Goal: Transaction & Acquisition: Purchase product/service

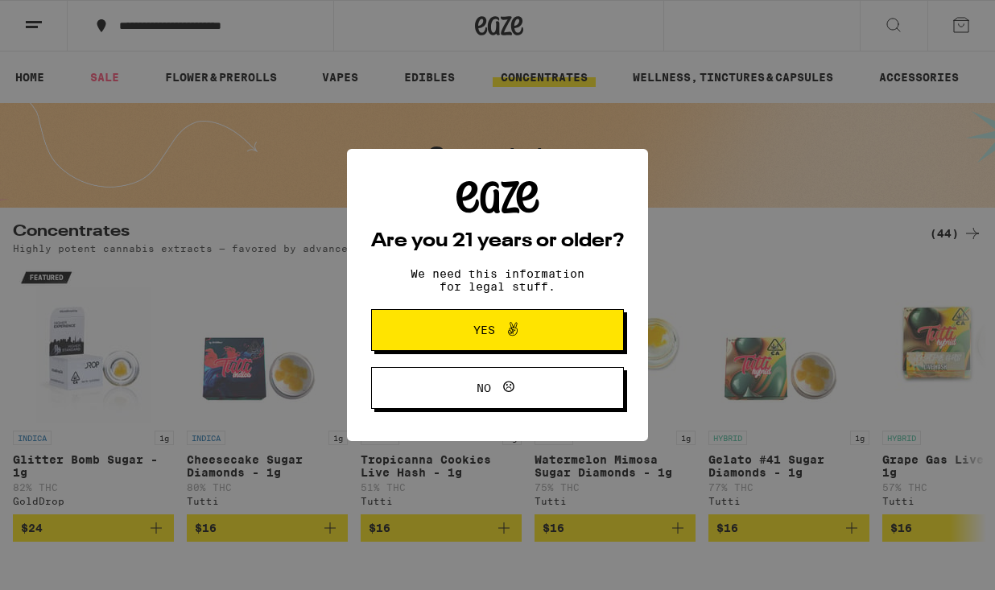
click at [499, 320] on button "Yes" at bounding box center [497, 330] width 253 height 42
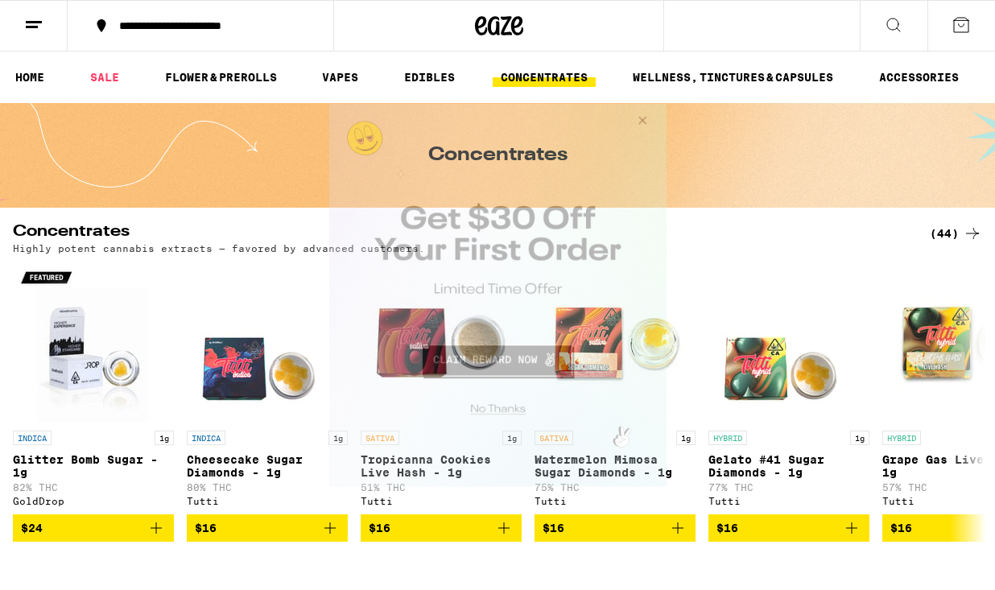
click at [511, 412] on button "Close Modal" at bounding box center [495, 406] width 328 height 25
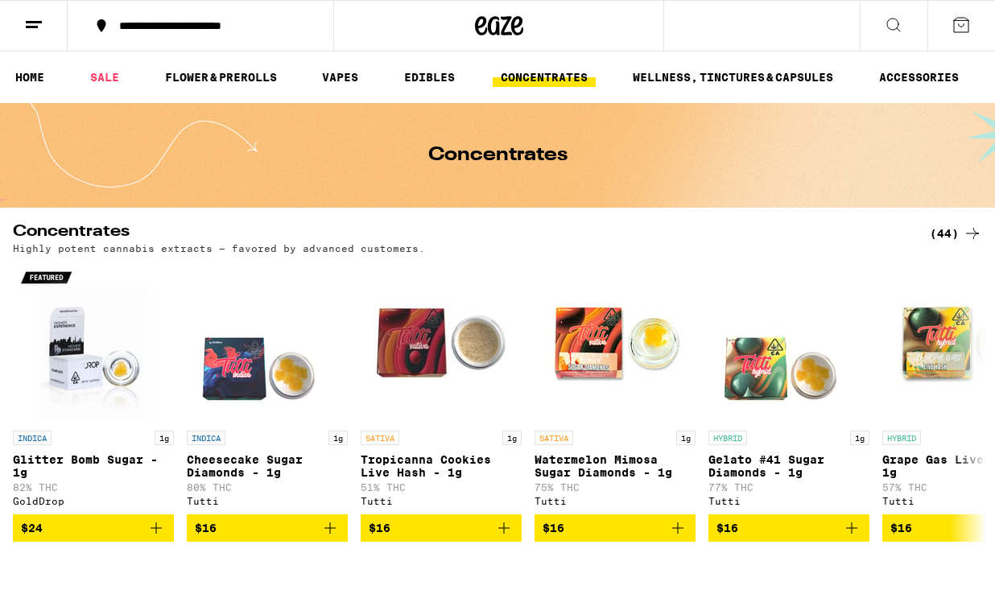
click at [37, 19] on icon at bounding box center [33, 24] width 19 height 19
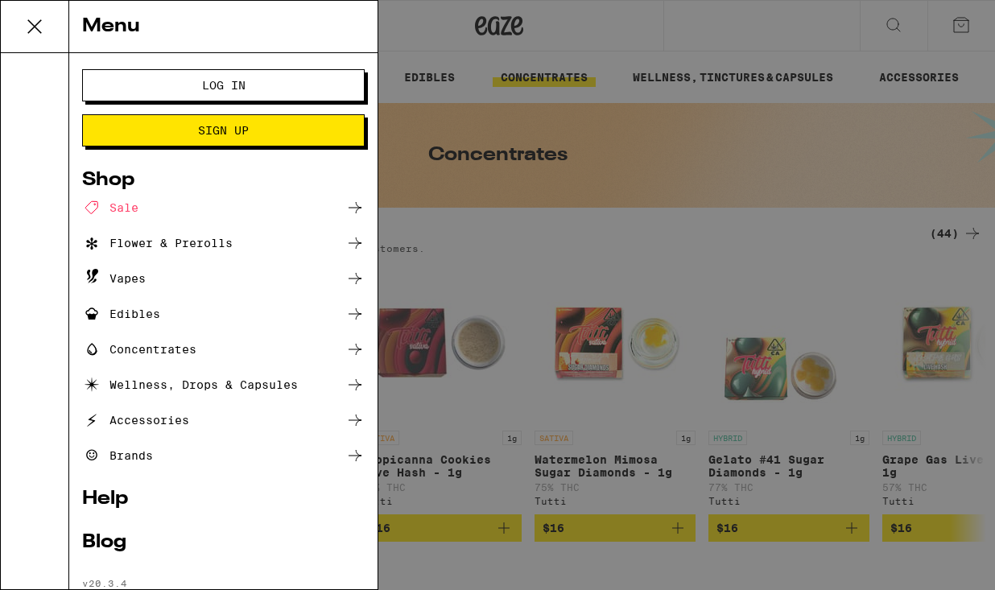
click at [173, 96] on button "Log In" at bounding box center [223, 85] width 283 height 32
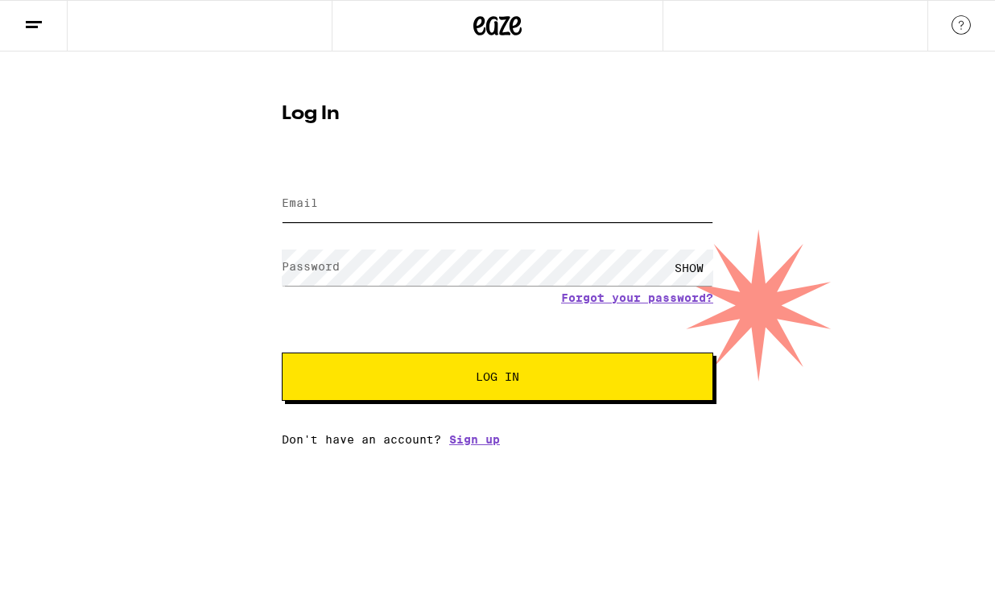
click at [383, 214] on input "Email" at bounding box center [498, 204] width 432 height 36
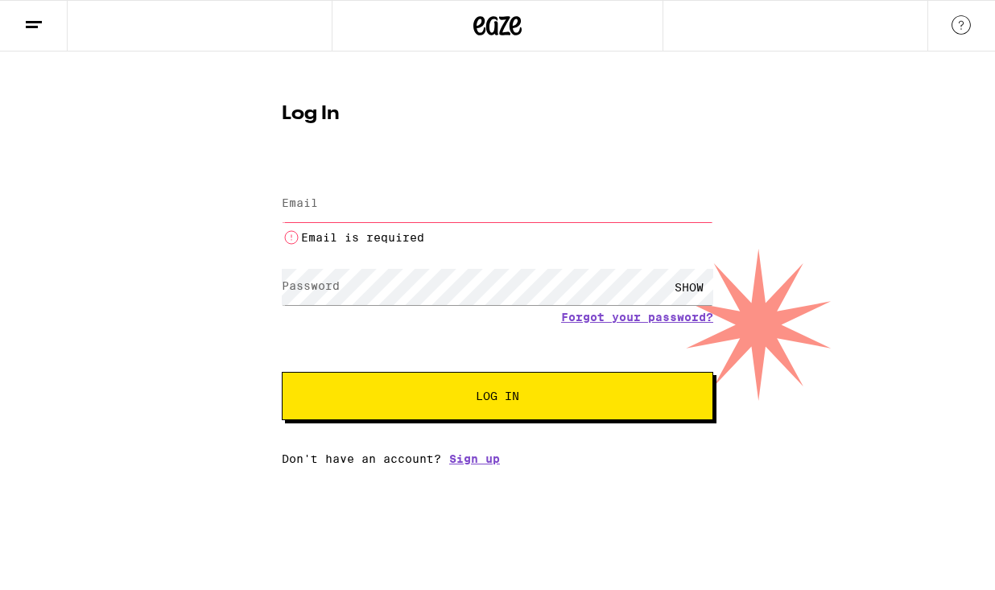
type input "[EMAIL_ADDRESS][DOMAIN_NAME]"
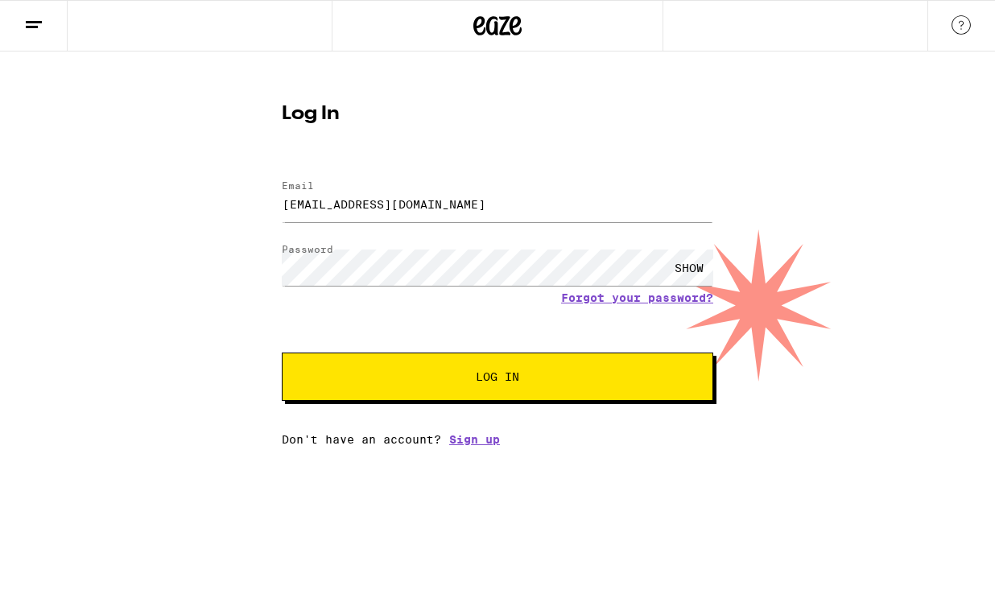
click at [686, 263] on div "SHOW" at bounding box center [689, 268] width 48 height 36
click at [503, 383] on span "Log In" at bounding box center [497, 376] width 43 height 11
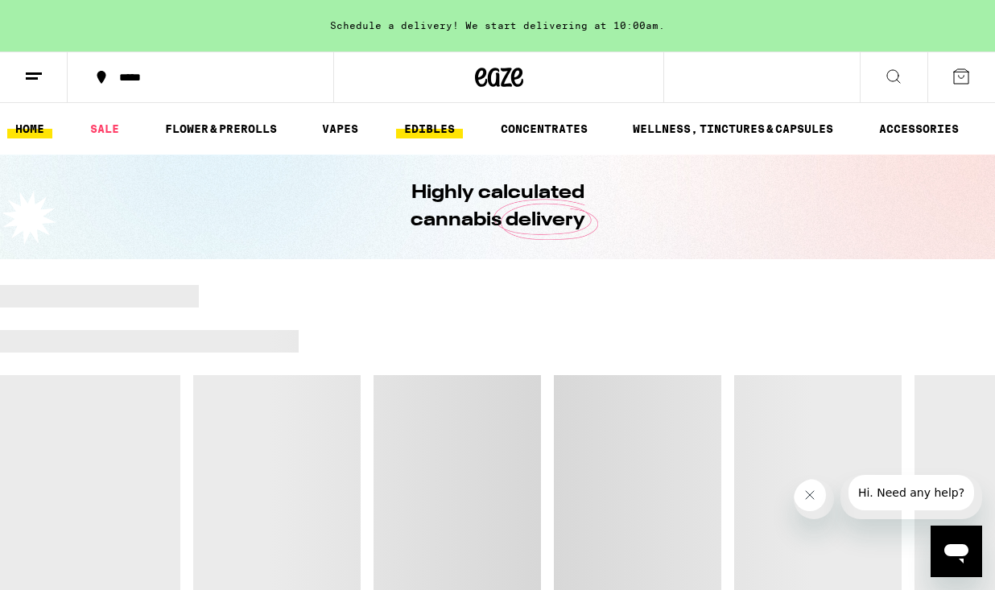
click at [436, 129] on link "EDIBLES" at bounding box center [429, 128] width 67 height 19
click at [537, 137] on link "CONCENTRATES" at bounding box center [544, 128] width 103 height 19
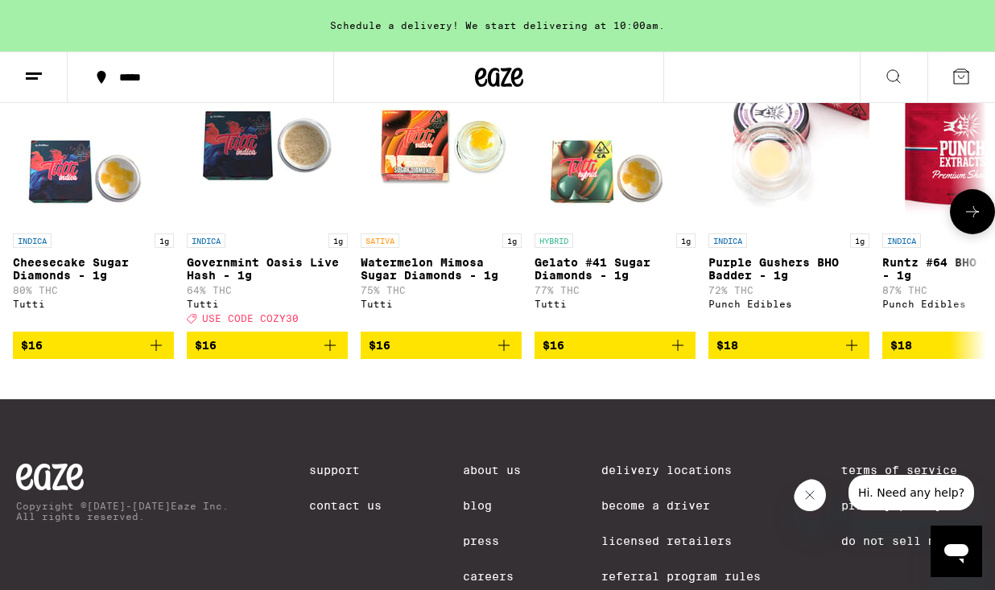
scroll to position [608, 0]
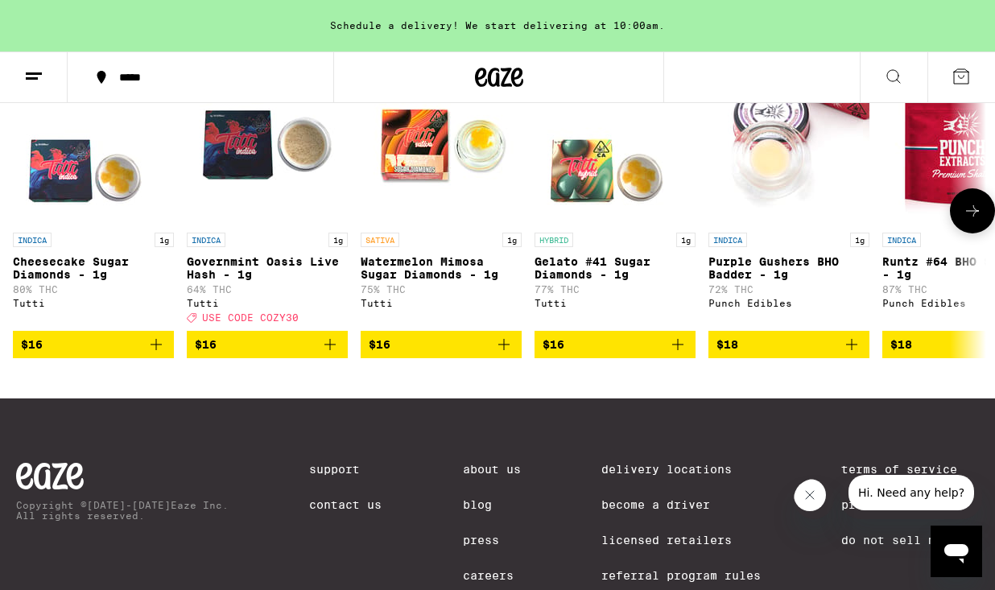
click at [958, 228] on button at bounding box center [972, 210] width 45 height 45
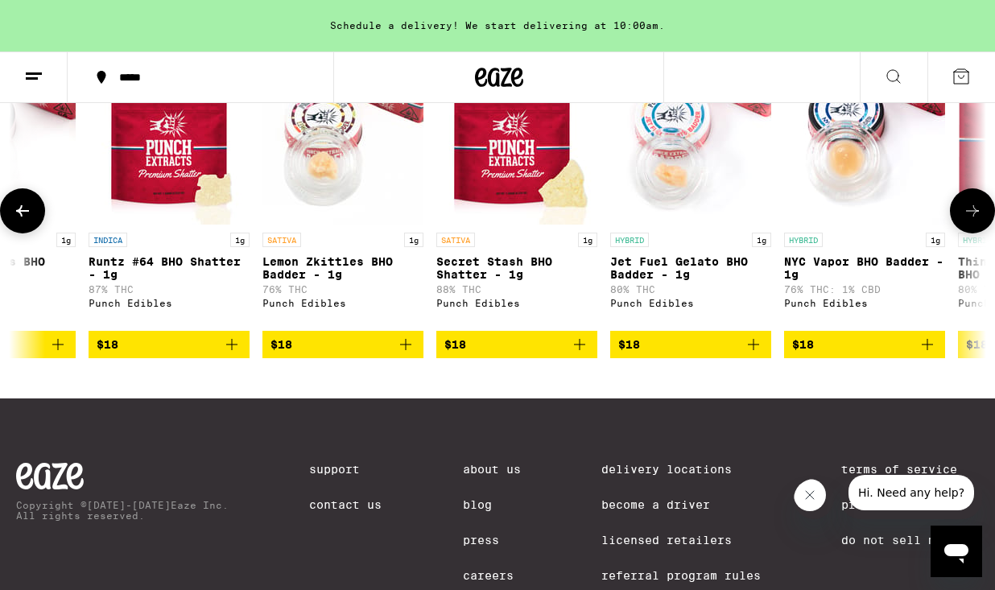
click at [958, 228] on button at bounding box center [972, 210] width 45 height 45
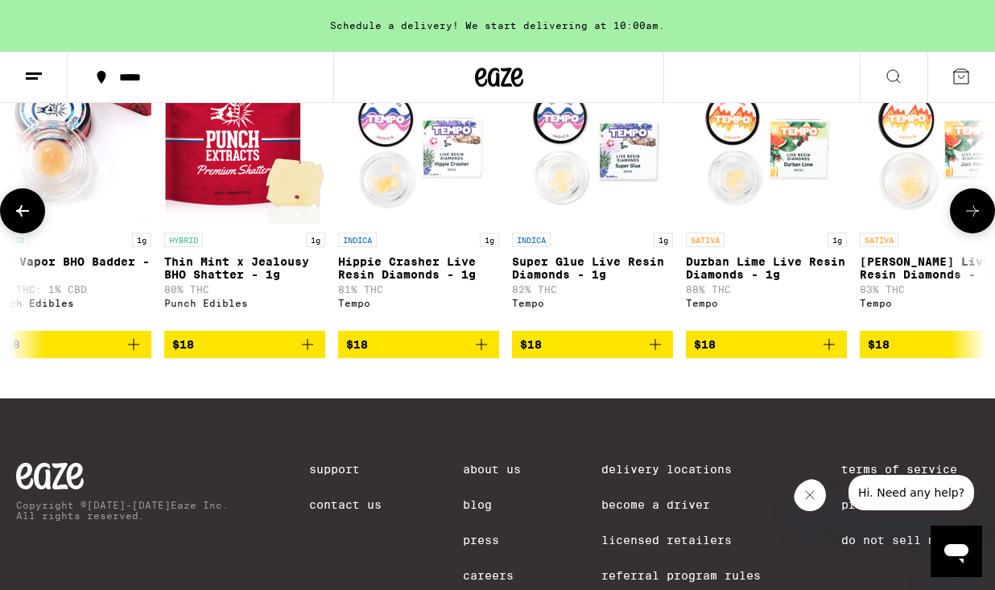
click at [958, 228] on button at bounding box center [972, 210] width 45 height 45
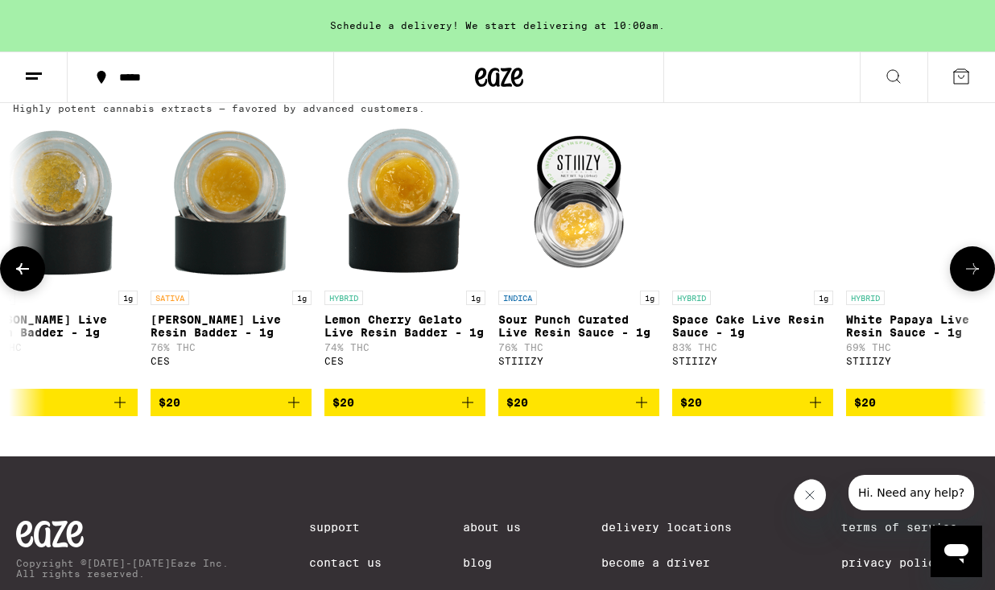
scroll to position [0, 2994]
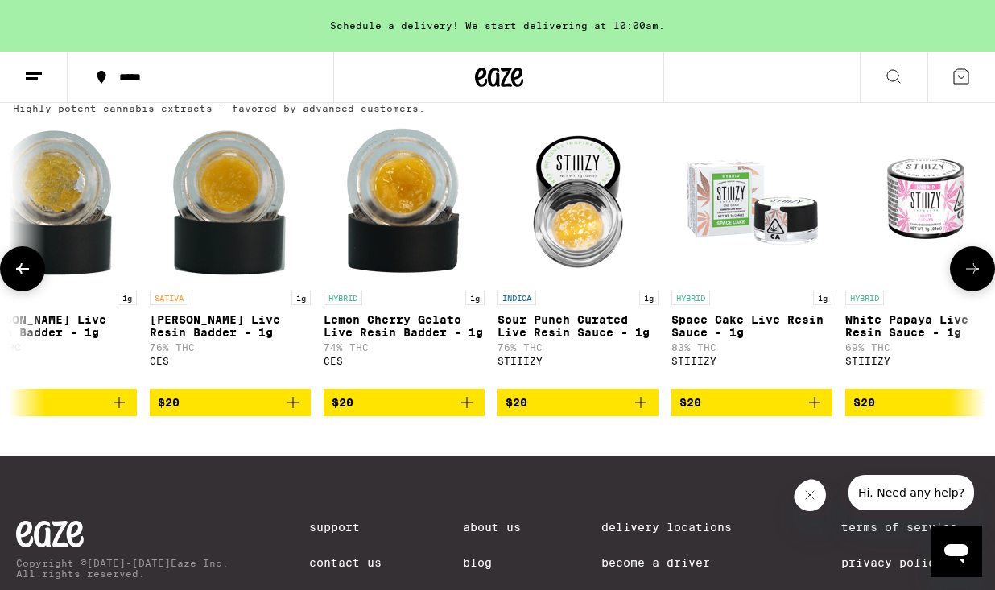
click at [642, 412] on icon "Add to bag" at bounding box center [640, 402] width 19 height 19
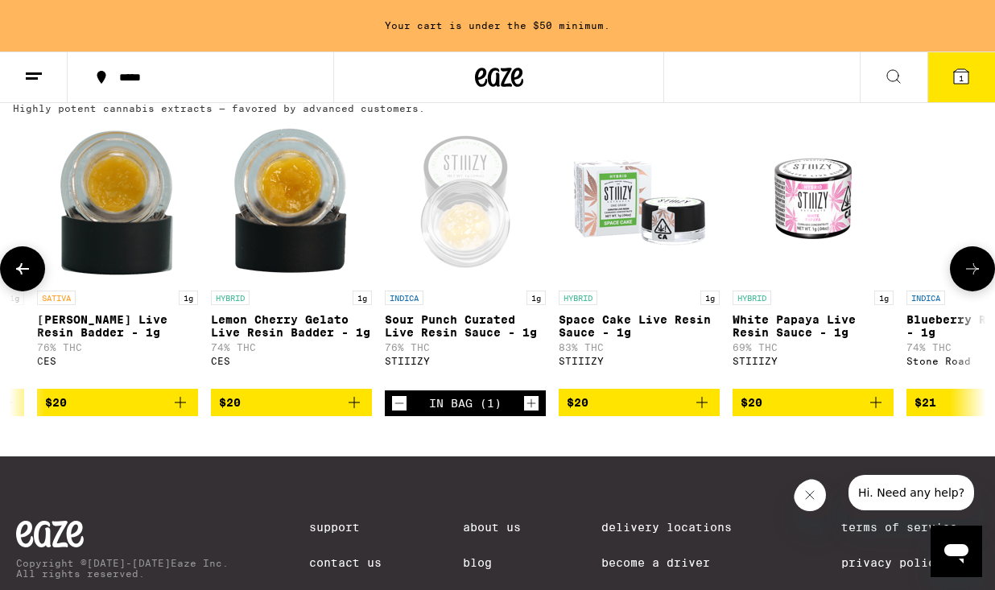
scroll to position [0, 3115]
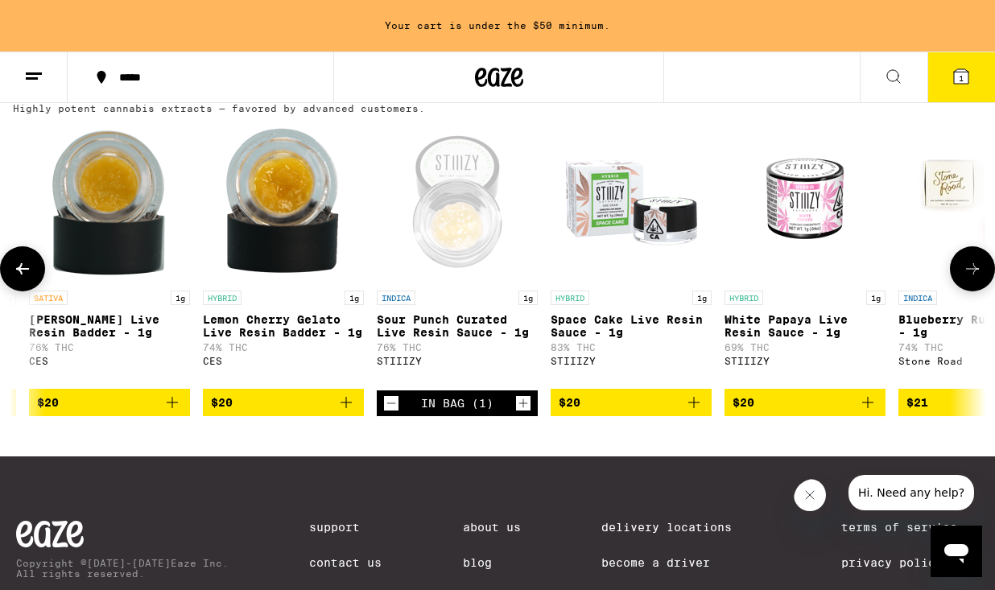
click at [692, 412] on icon "Add to bag" at bounding box center [694, 402] width 19 height 19
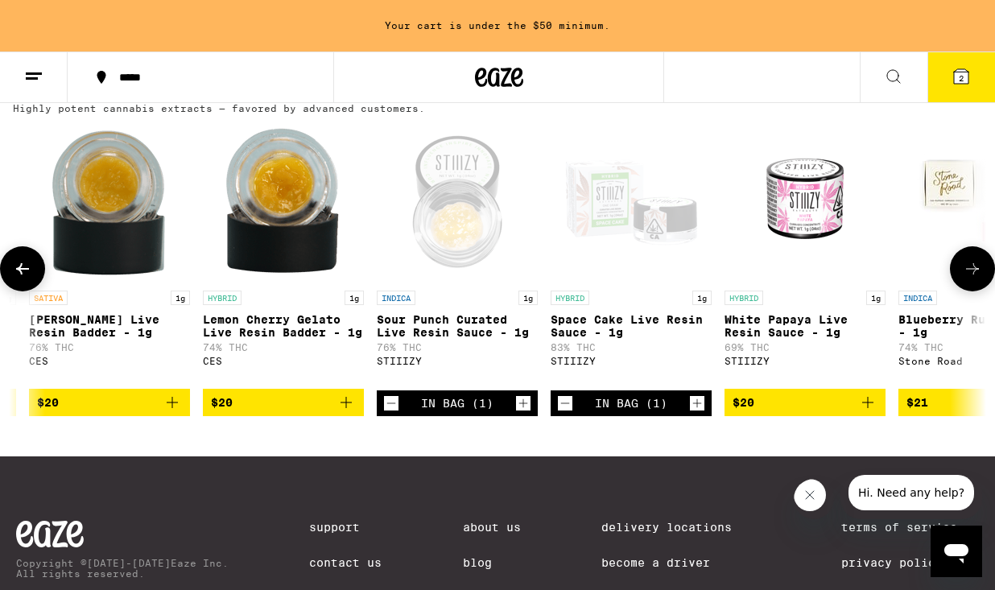
click at [693, 413] on icon "Increment" at bounding box center [697, 403] width 14 height 19
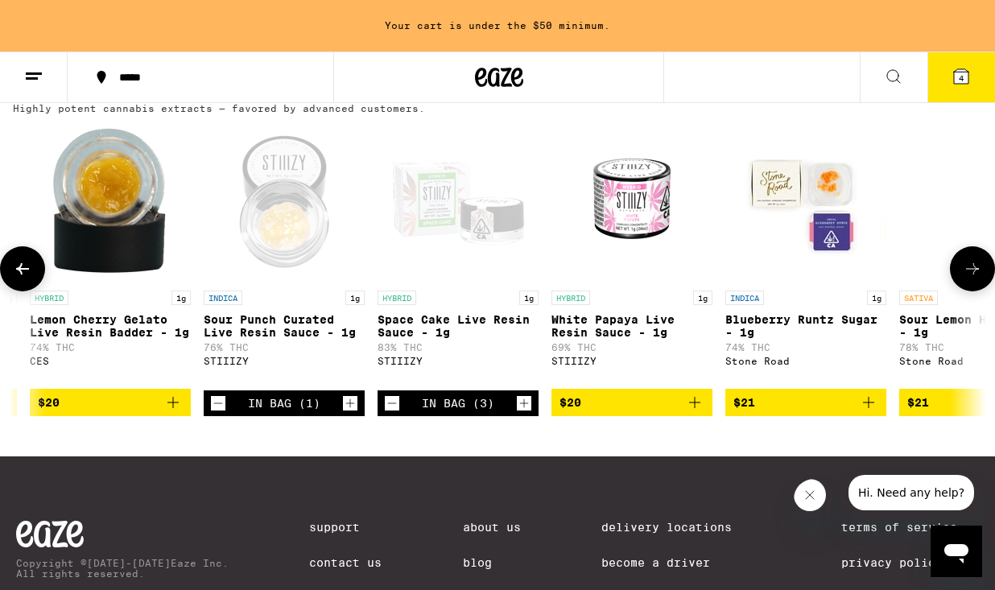
scroll to position [0, 3292]
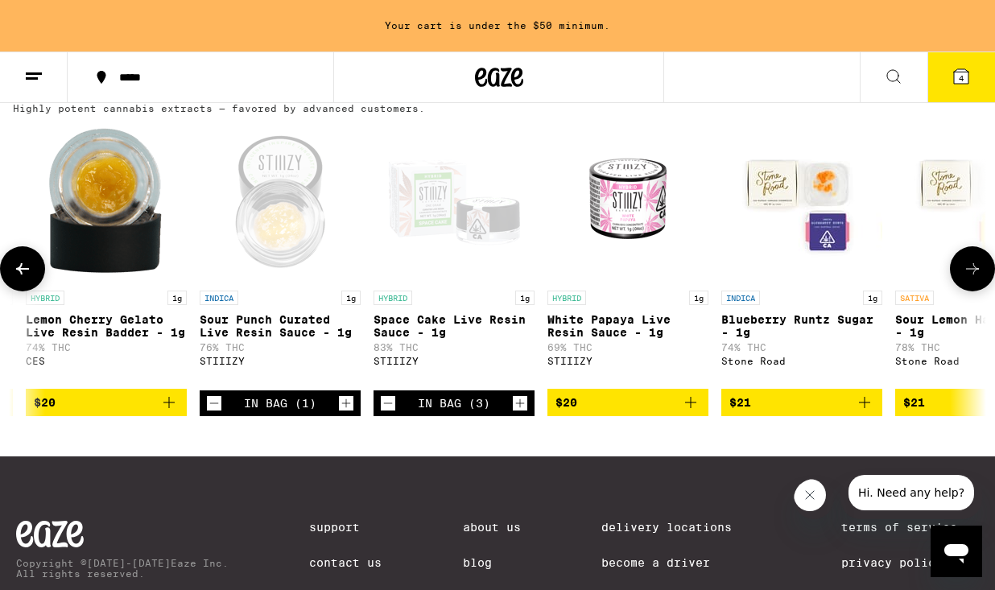
click at [691, 412] on icon "Add to bag" at bounding box center [690, 402] width 19 height 19
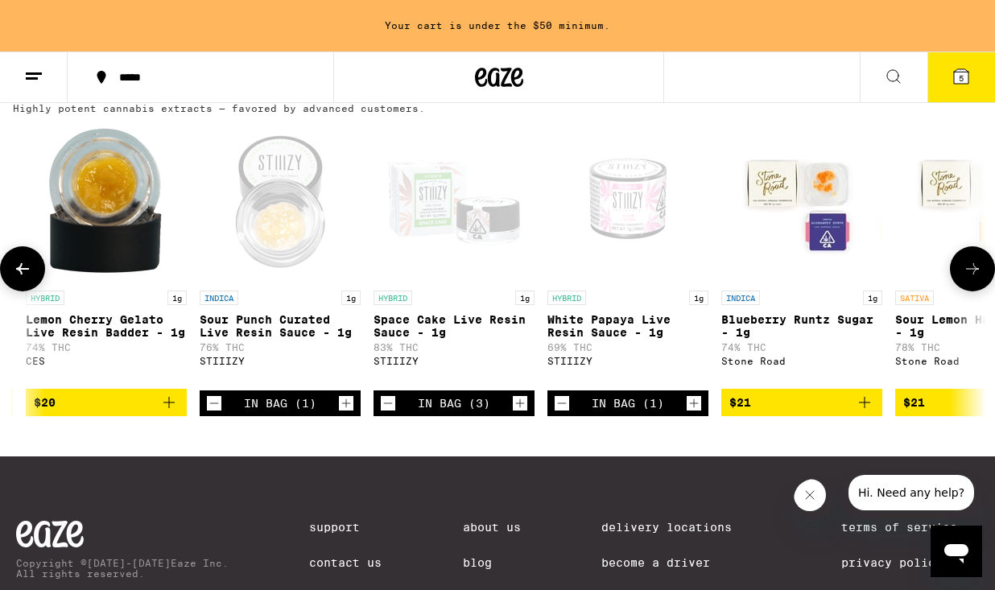
click at [345, 413] on icon "Increment" at bounding box center [346, 403] width 14 height 19
click at [347, 413] on icon "Increment" at bounding box center [346, 403] width 14 height 19
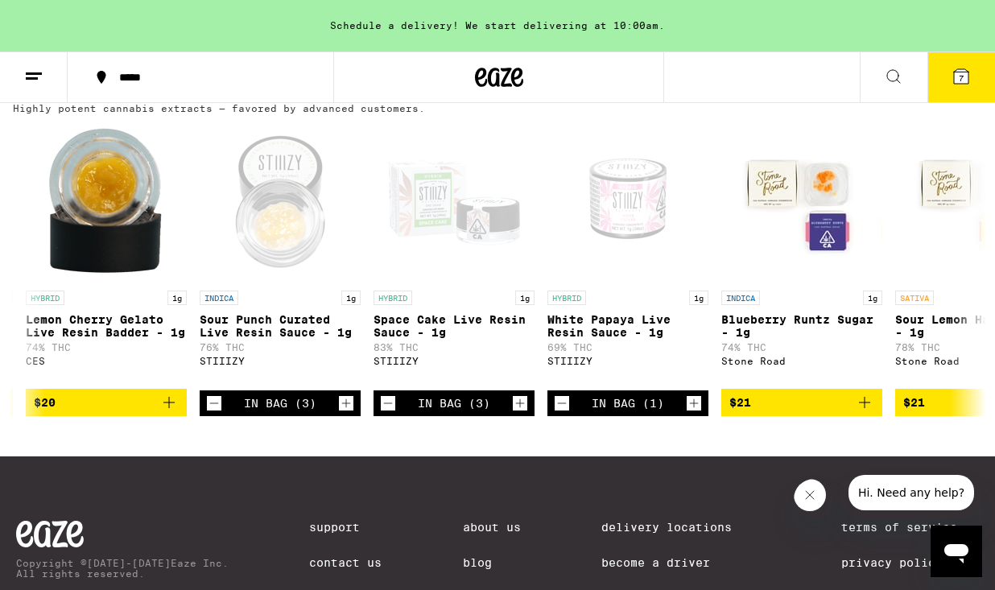
click at [956, 85] on icon at bounding box center [961, 76] width 19 height 19
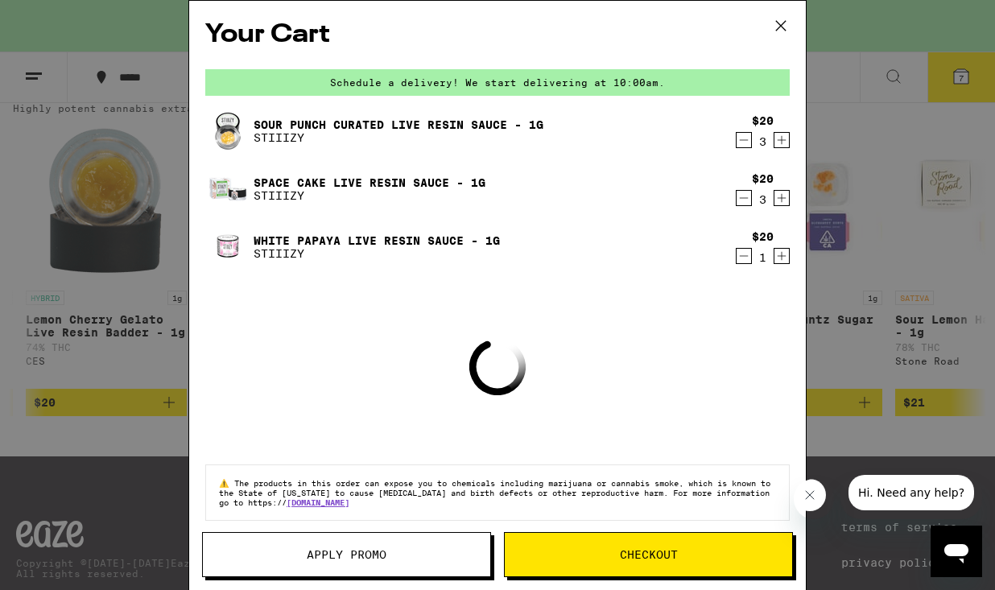
click at [785, 257] on icon "Increment" at bounding box center [782, 256] width 9 height 9
click at [689, 551] on span "Checkout" at bounding box center [649, 554] width 288 height 11
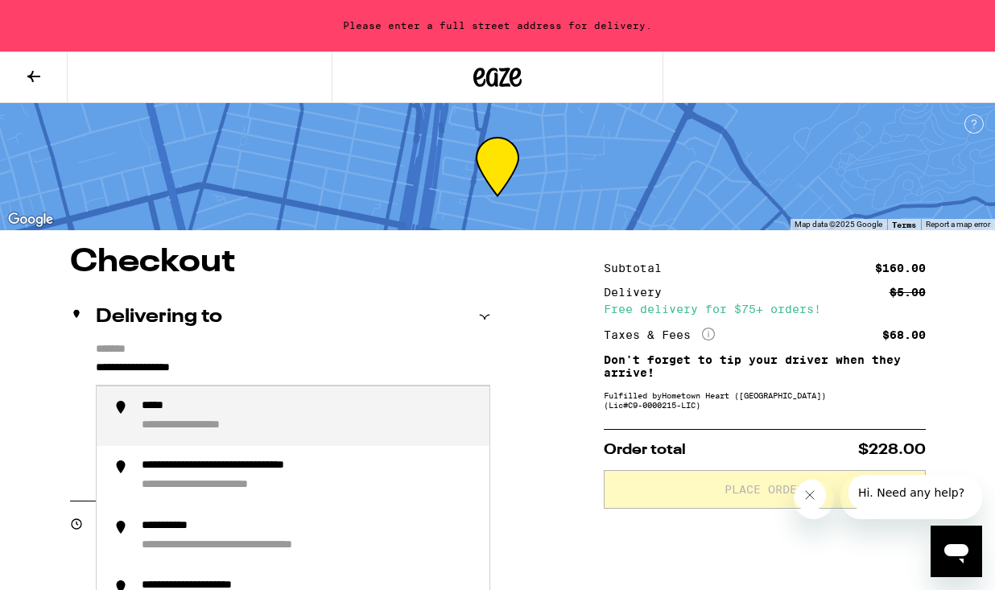
drag, startPoint x: 309, startPoint y: 367, endPoint x: 83, endPoint y: 366, distance: 226.3
click at [84, 366] on div "**********" at bounding box center [280, 412] width 420 height 139
click at [183, 426] on div "**********" at bounding box center [182, 426] width 80 height 15
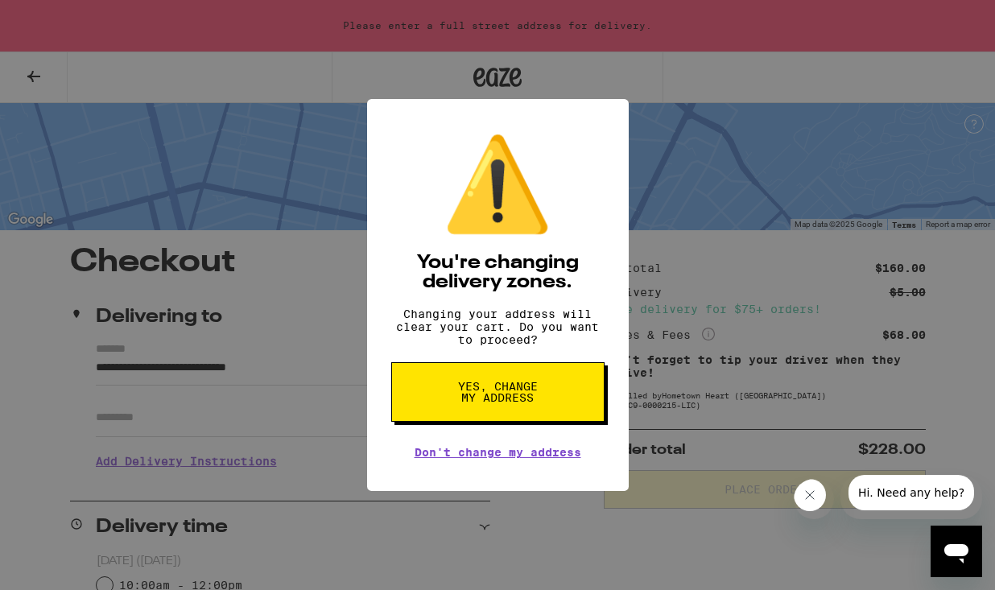
click at [184, 427] on div "⚠️ You're changing delivery zones. Changing your address will clear your cart. …" at bounding box center [497, 295] width 995 height 590
type input "**********"
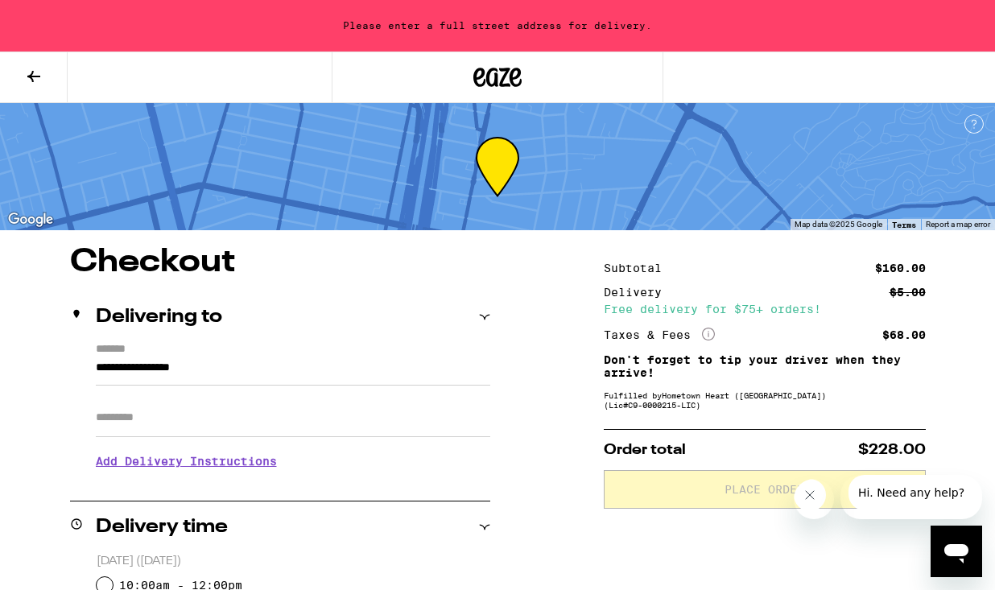
click at [184, 427] on input "Apt/Suite" at bounding box center [293, 418] width 395 height 39
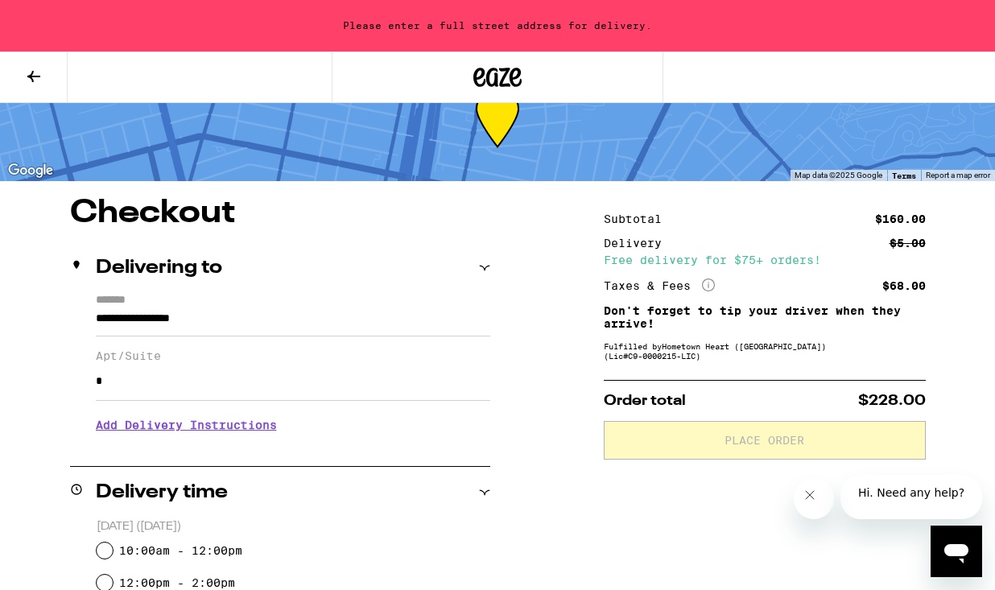
scroll to position [50, 0]
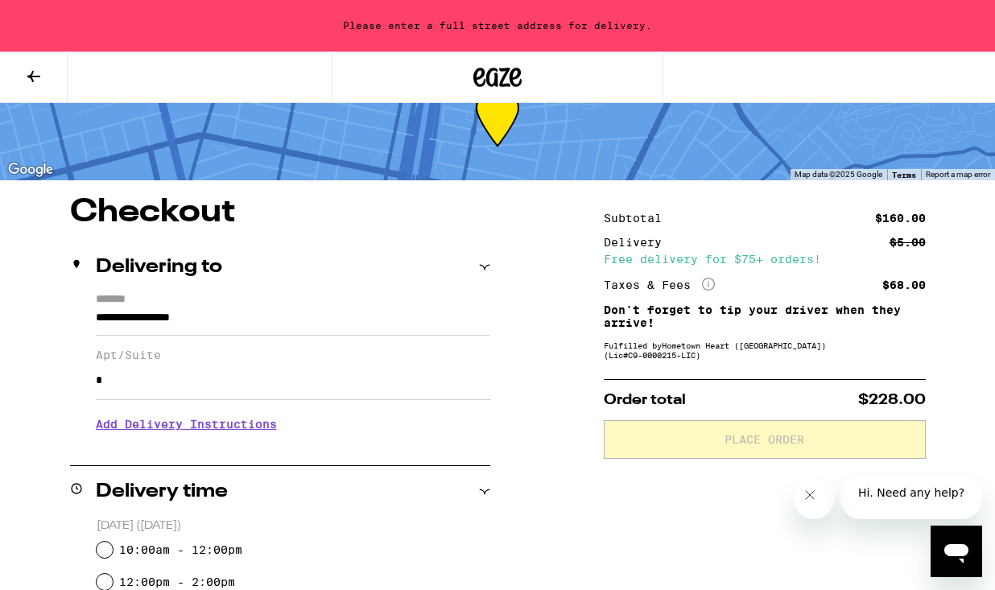
type input "*"
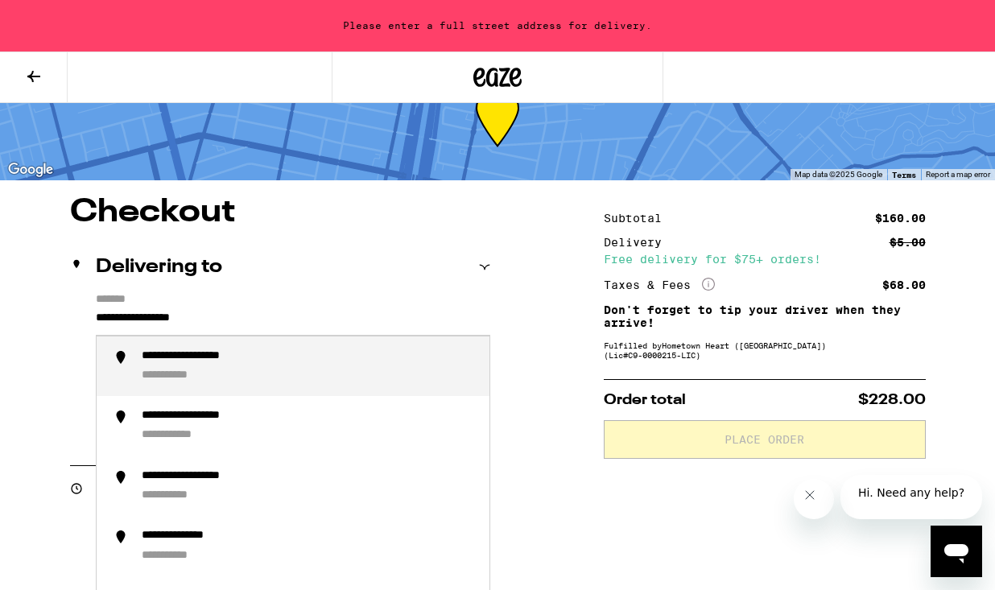
click at [285, 320] on input "**********" at bounding box center [293, 321] width 395 height 27
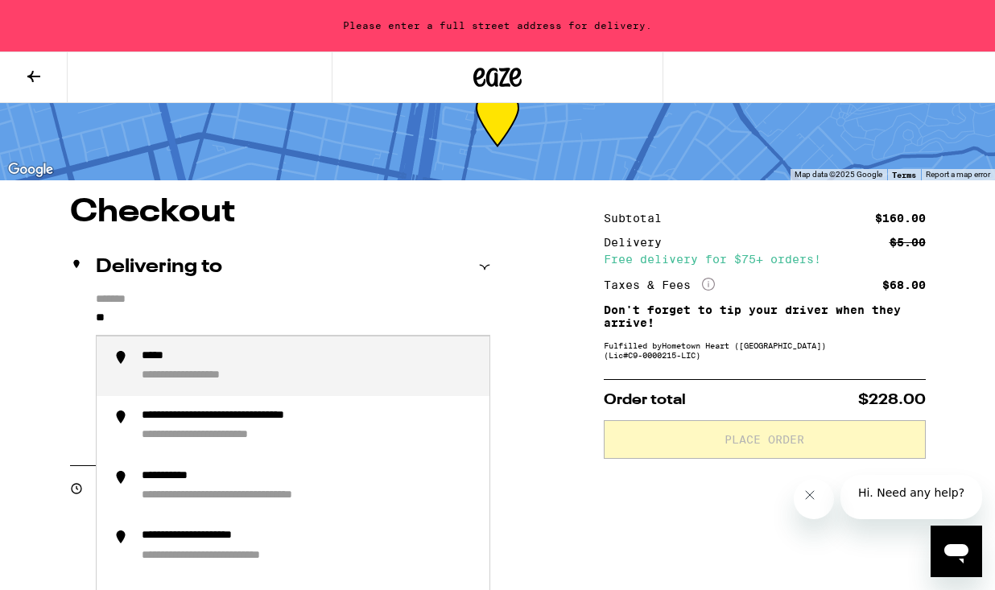
type input "*"
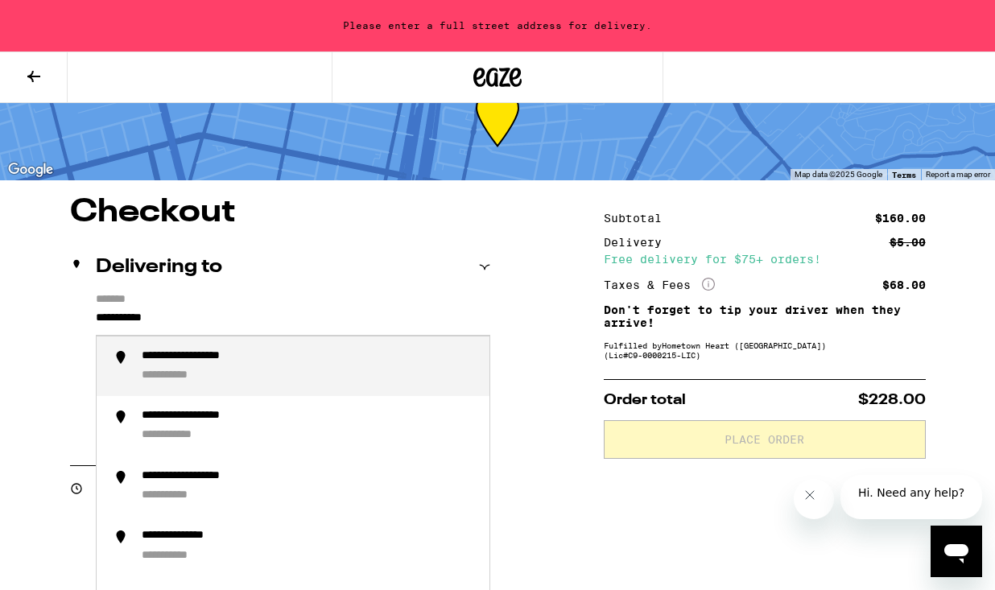
click at [353, 366] on div "**********" at bounding box center [309, 367] width 335 height 35
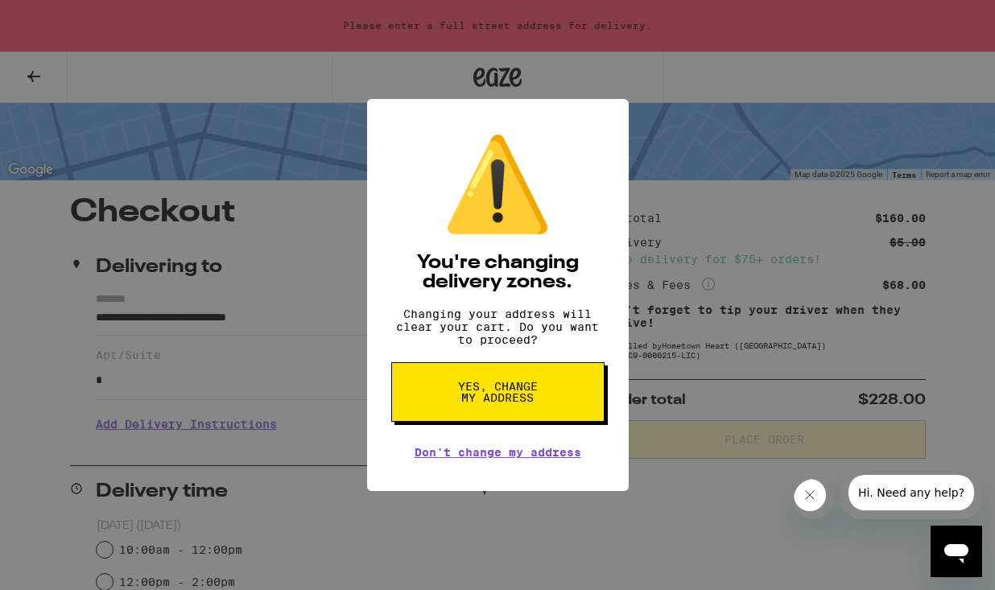
click at [434, 402] on button "Yes, change my address" at bounding box center [497, 392] width 213 height 60
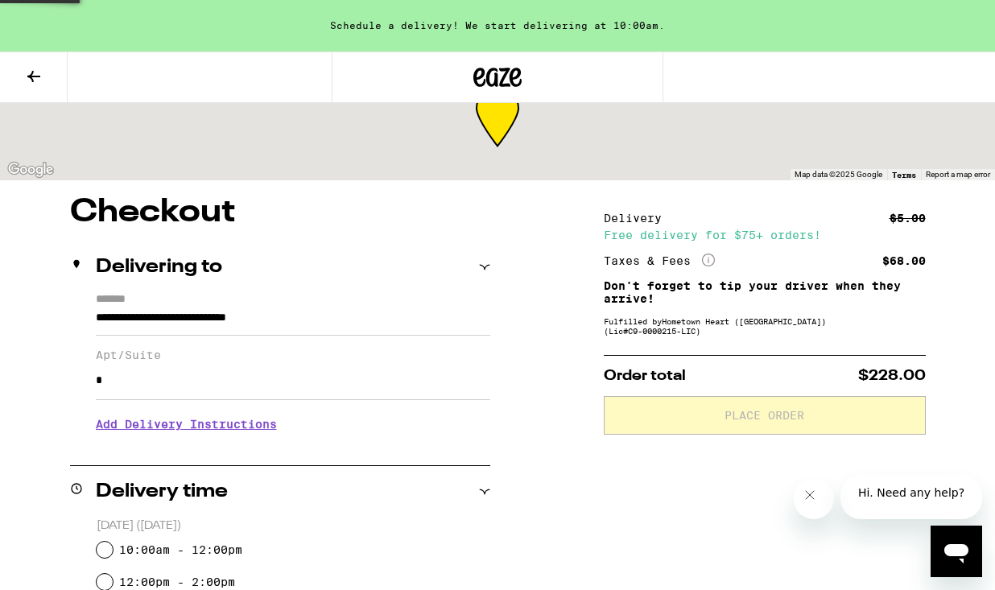
type input "**********"
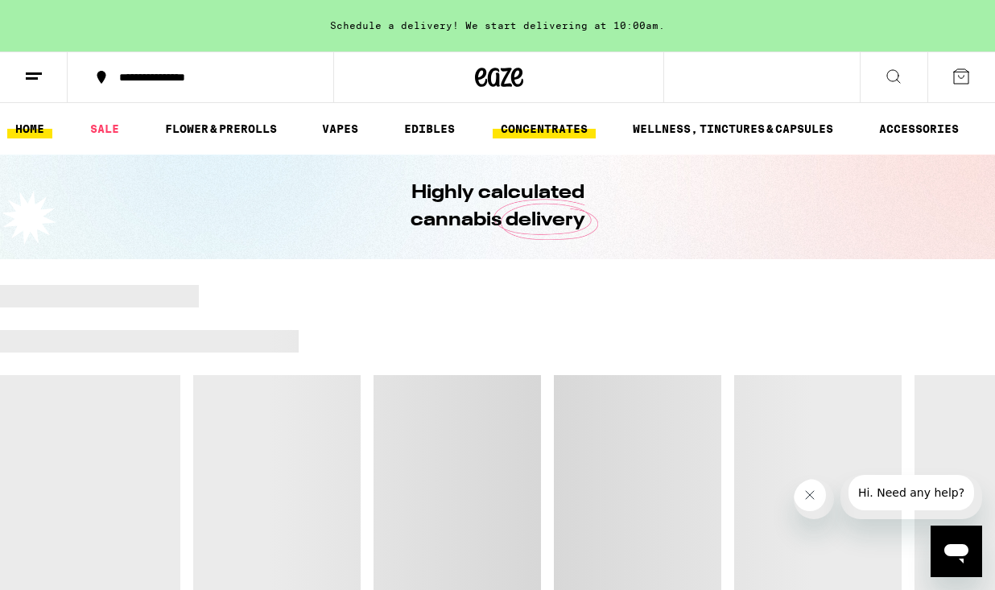
click at [523, 128] on link "CONCENTRATES" at bounding box center [544, 128] width 103 height 19
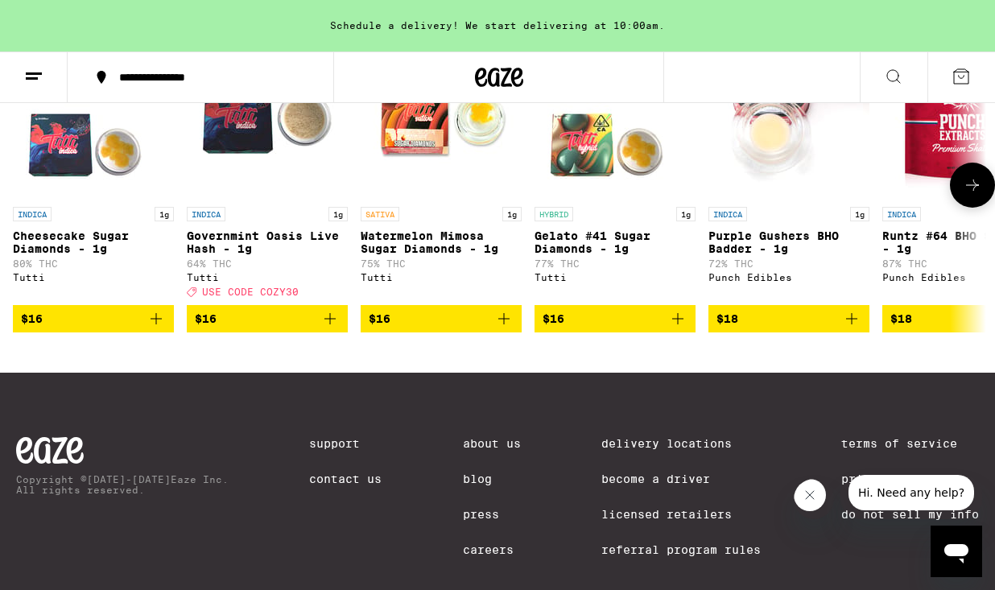
scroll to position [567, 0]
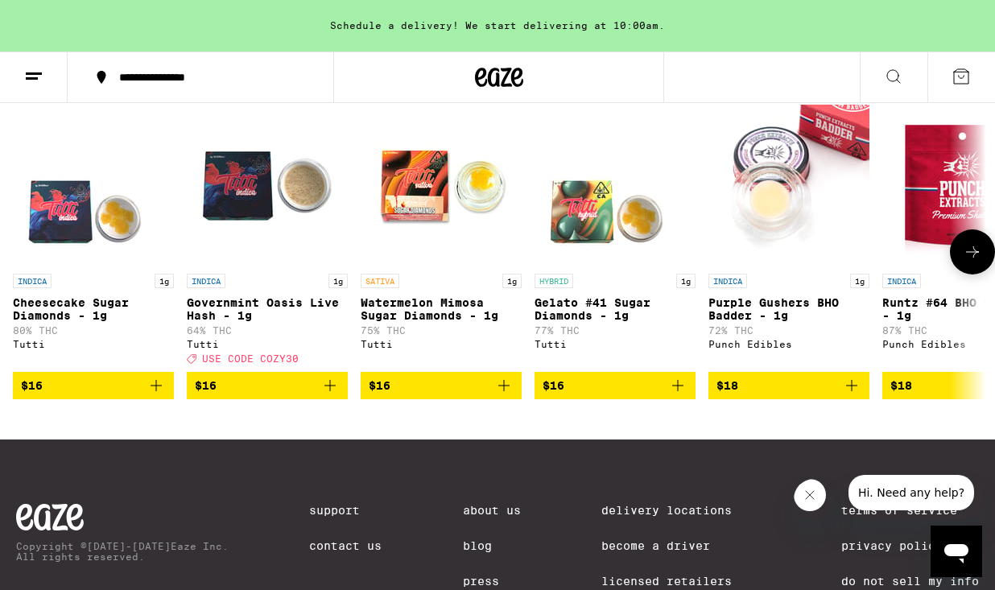
click at [965, 262] on icon at bounding box center [972, 251] width 19 height 19
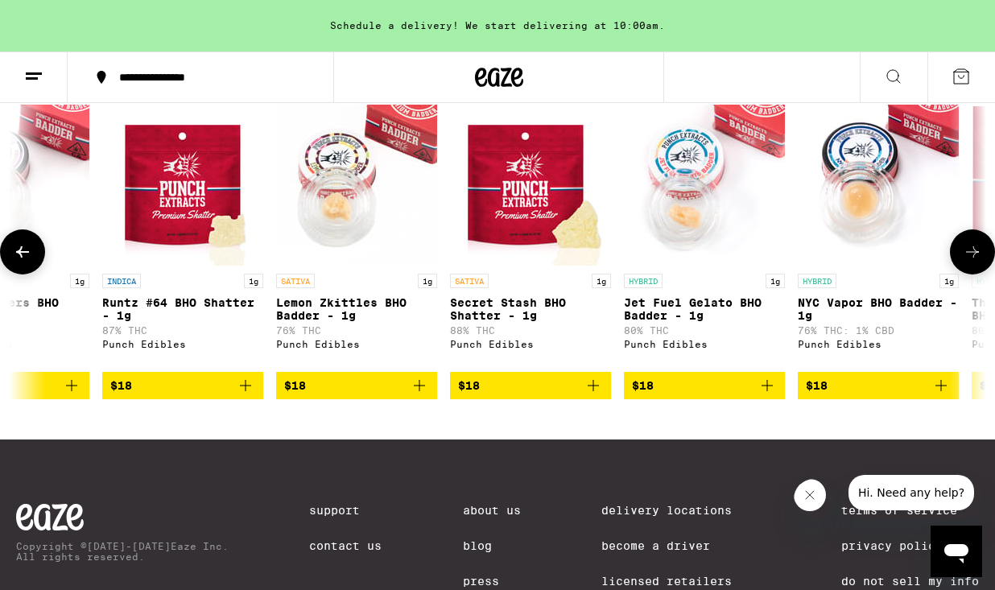
scroll to position [0, 794]
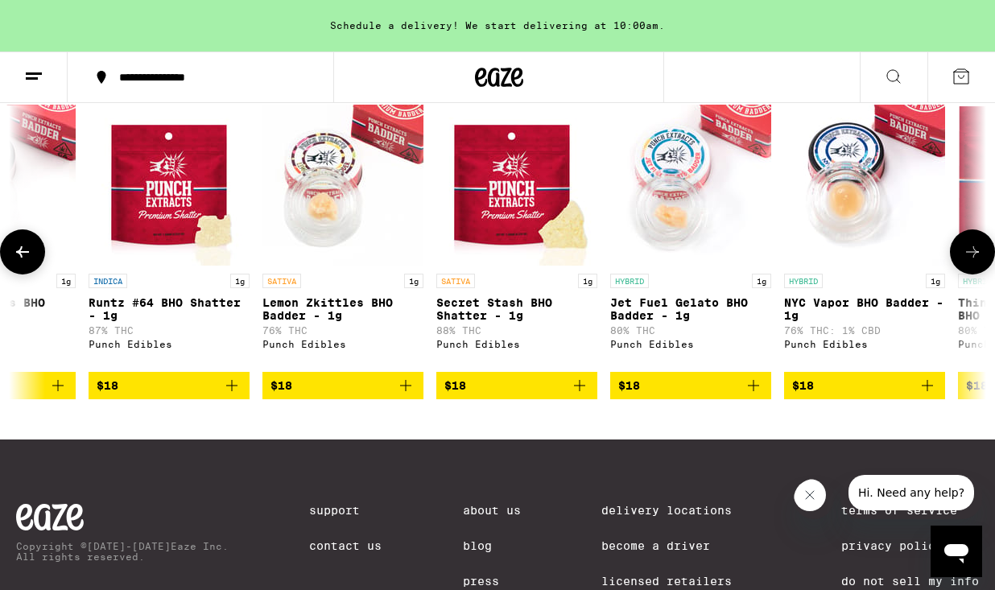
click at [983, 267] on button at bounding box center [972, 252] width 45 height 45
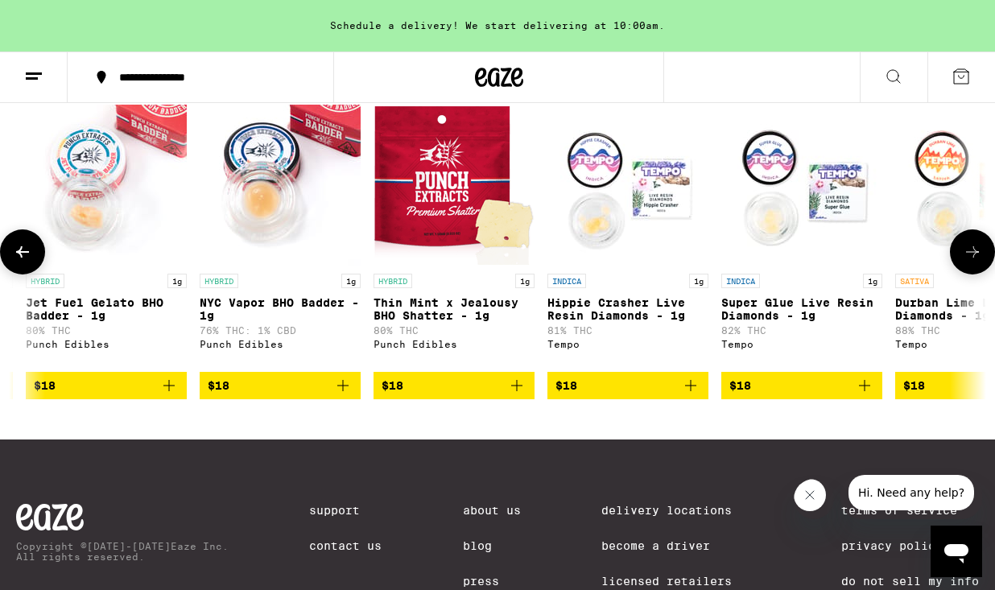
click at [983, 267] on button at bounding box center [972, 252] width 45 height 45
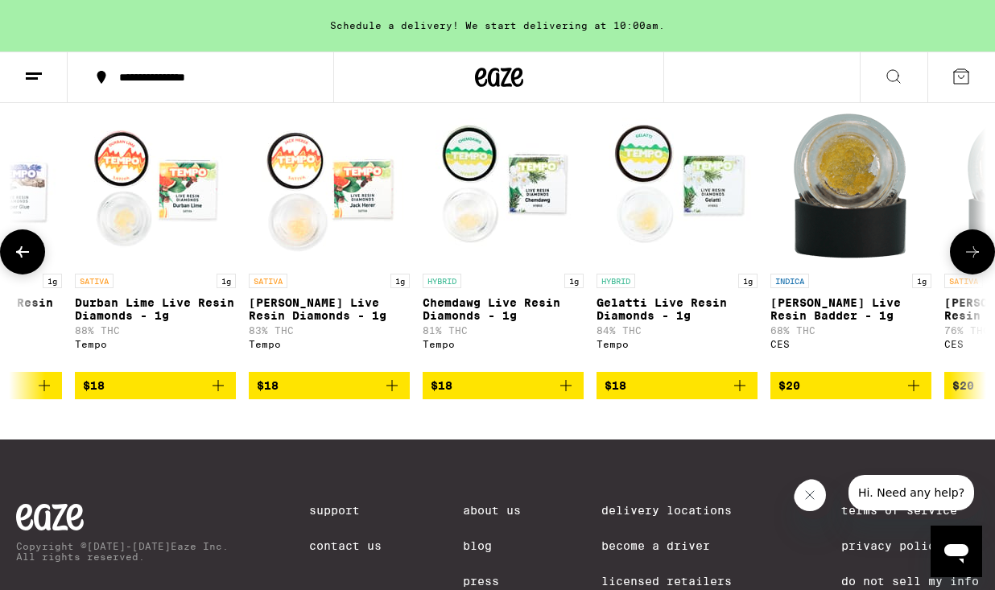
click at [983, 267] on button at bounding box center [972, 252] width 45 height 45
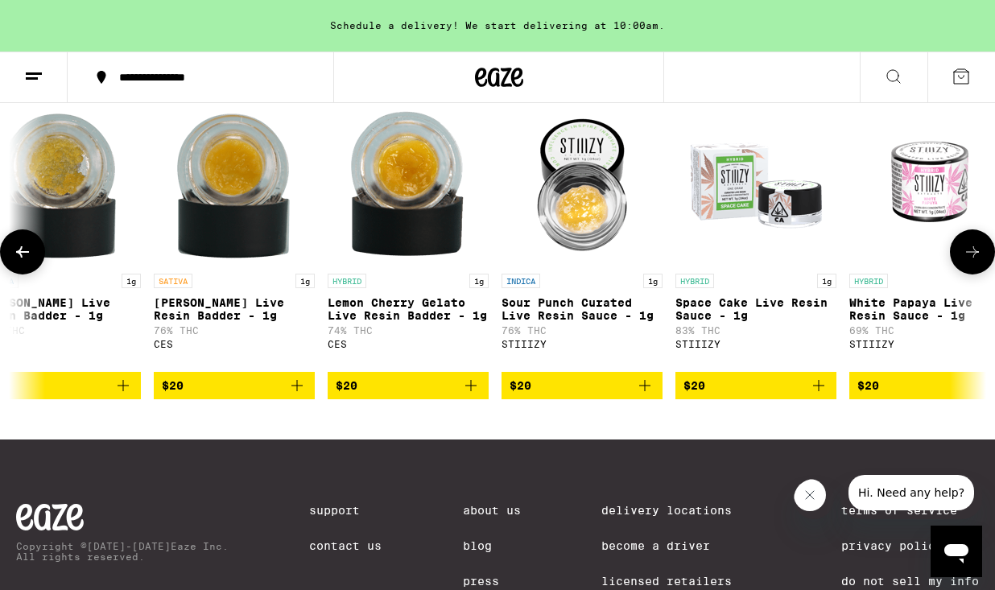
scroll to position [0, 2993]
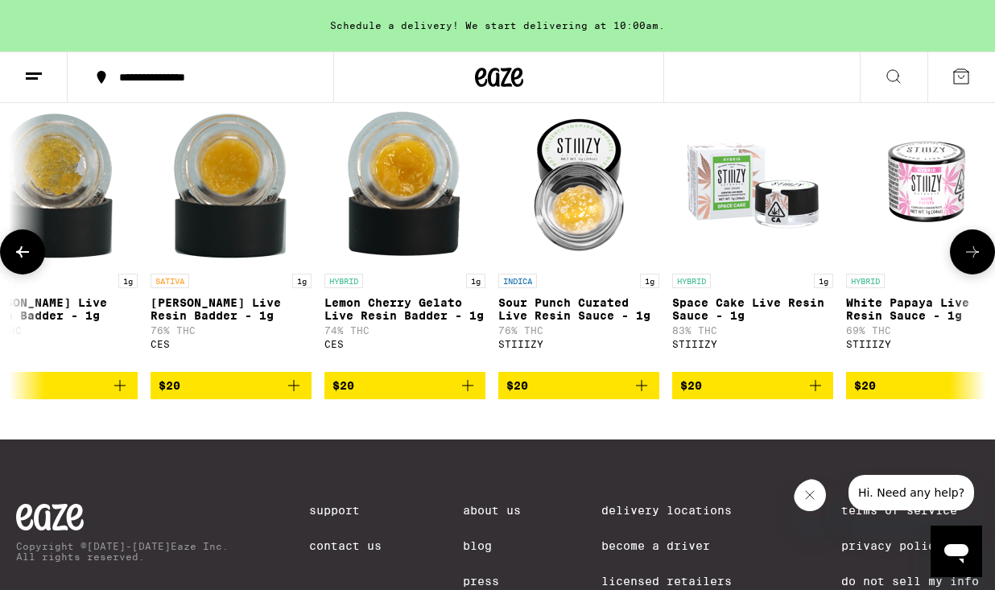
click at [649, 395] on icon "Add to bag" at bounding box center [641, 385] width 19 height 19
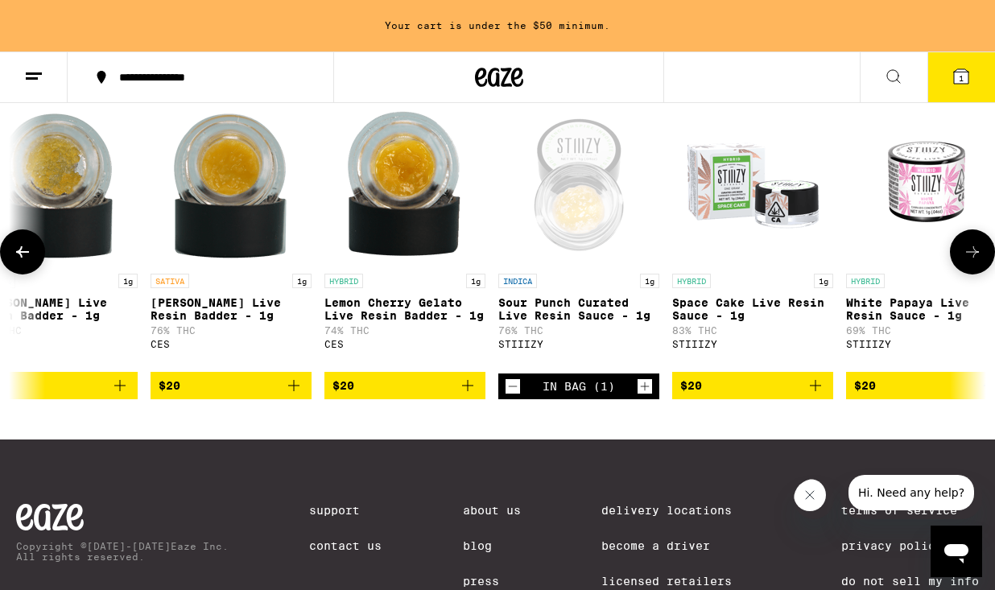
click at [806, 395] on icon "Add to bag" at bounding box center [815, 385] width 19 height 19
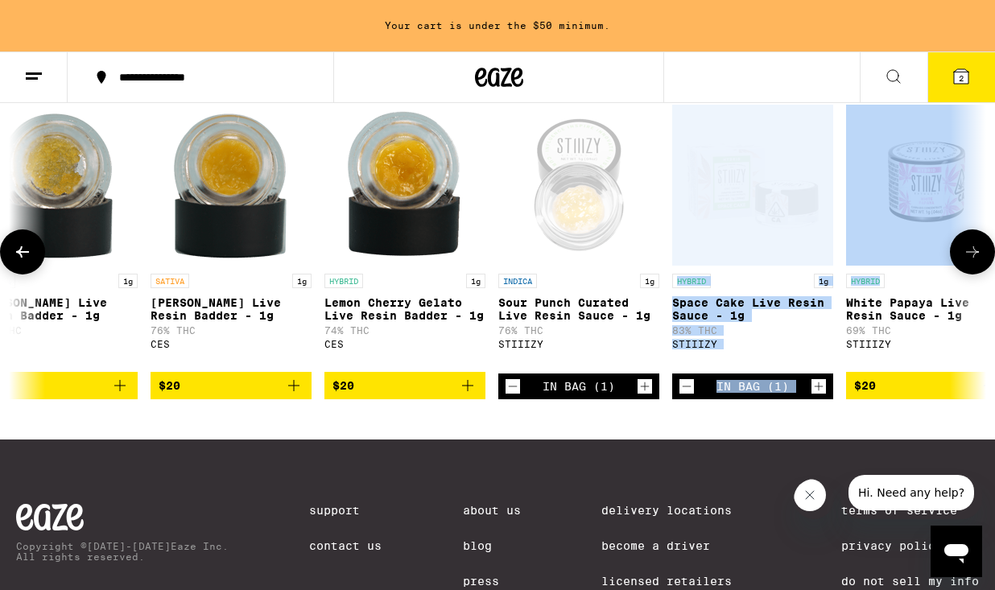
click at [806, 399] on div "In Bag (1)" at bounding box center [752, 387] width 161 height 26
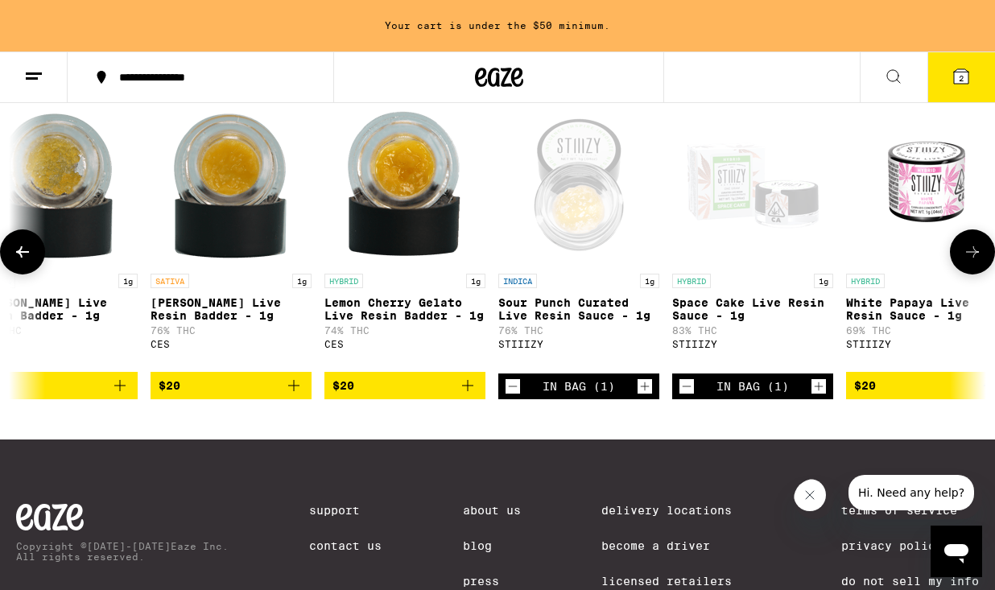
click at [806, 399] on div "In Bag (1)" at bounding box center [752, 387] width 161 height 26
click at [818, 391] on icon "Increment" at bounding box center [819, 387] width 9 height 9
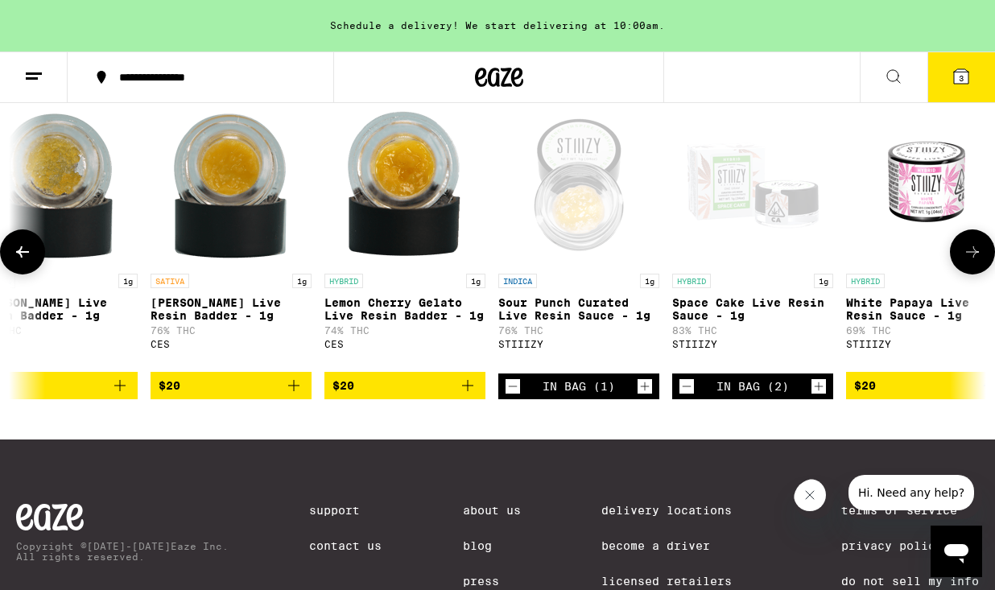
click at [818, 391] on icon "Increment" at bounding box center [819, 387] width 9 height 9
click at [683, 396] on icon "Decrement" at bounding box center [687, 386] width 14 height 19
click at [650, 396] on icon "Increment" at bounding box center [645, 386] width 14 height 19
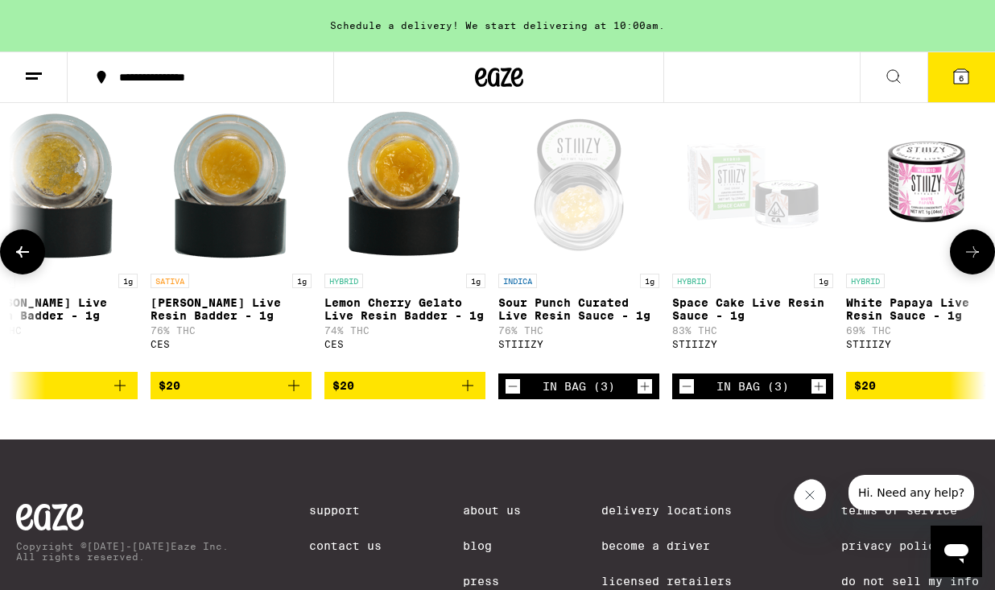
drag, startPoint x: 650, startPoint y: 409, endPoint x: 743, endPoint y: 368, distance: 101.3
click at [742, 369] on div "INDICA 1g Cheesecake Sugar Diamonds - 1g 80% THC Tutti $16 INDICA 1g Governmint…" at bounding box center [497, 252] width 995 height 295
click at [983, 275] on button at bounding box center [972, 252] width 45 height 45
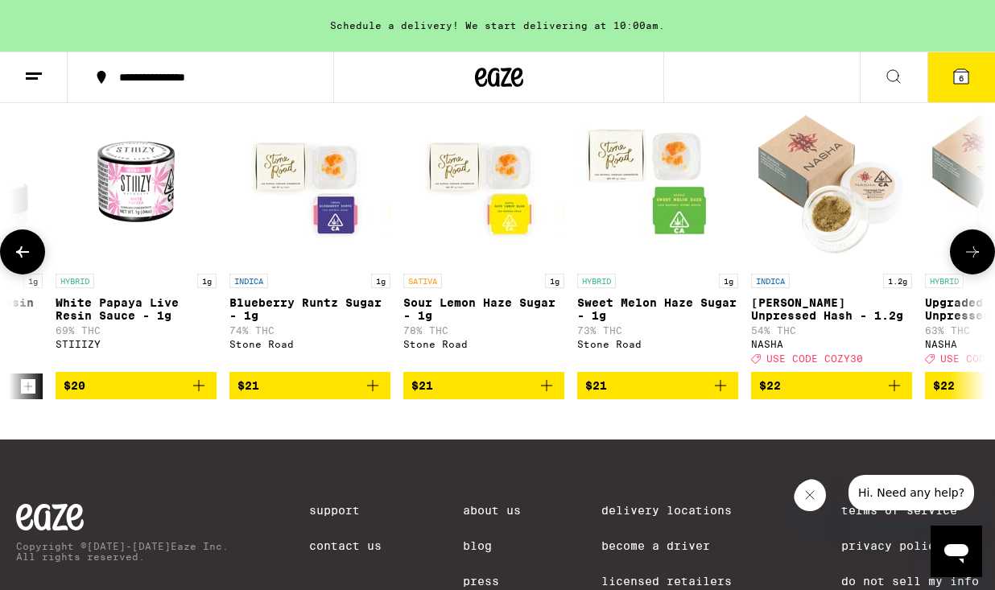
scroll to position [0, 3788]
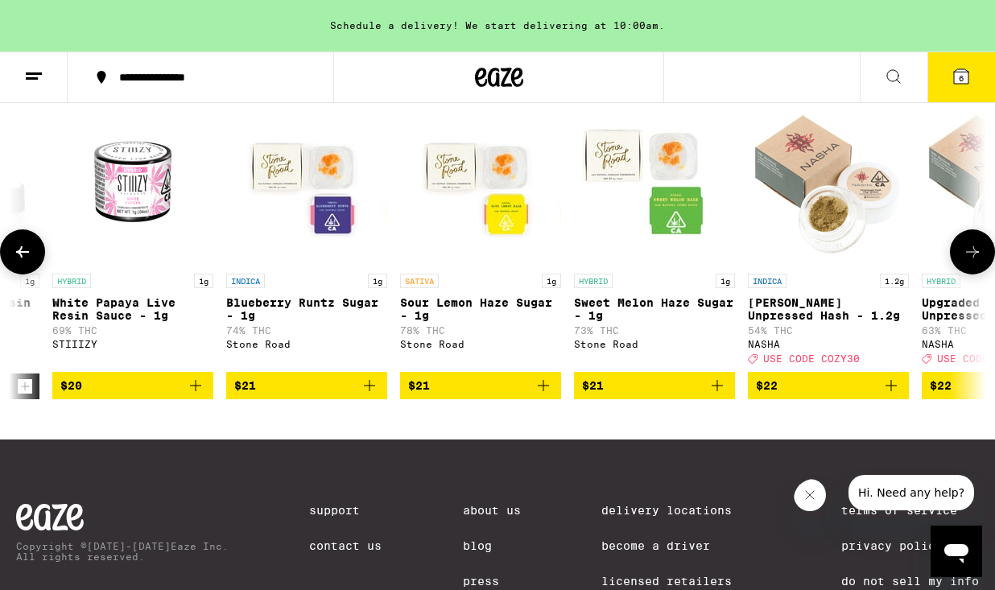
click at [201, 395] on icon "Add to bag" at bounding box center [195, 385] width 19 height 19
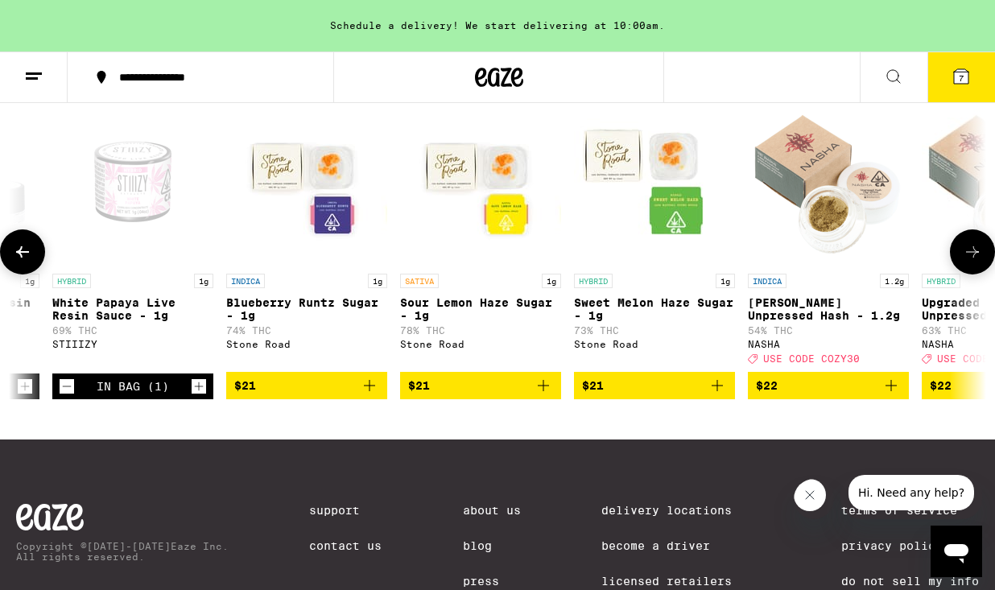
click at [201, 396] on icon "Increment" at bounding box center [199, 386] width 14 height 19
click at [70, 396] on icon "Decrement" at bounding box center [67, 386] width 14 height 19
click at [973, 78] on button "8" at bounding box center [962, 77] width 68 height 50
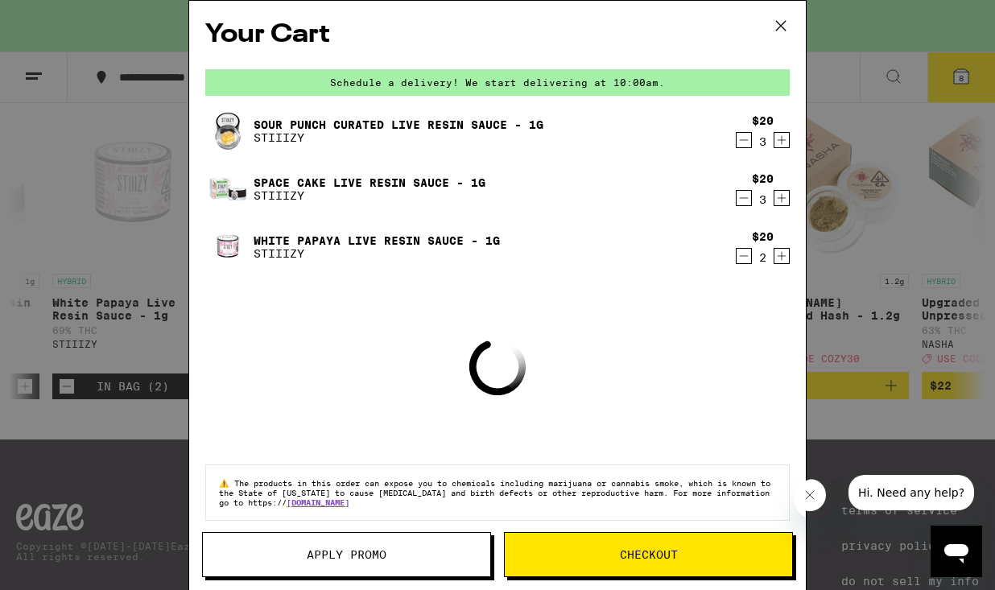
click at [585, 555] on span "Checkout" at bounding box center [649, 554] width 288 height 11
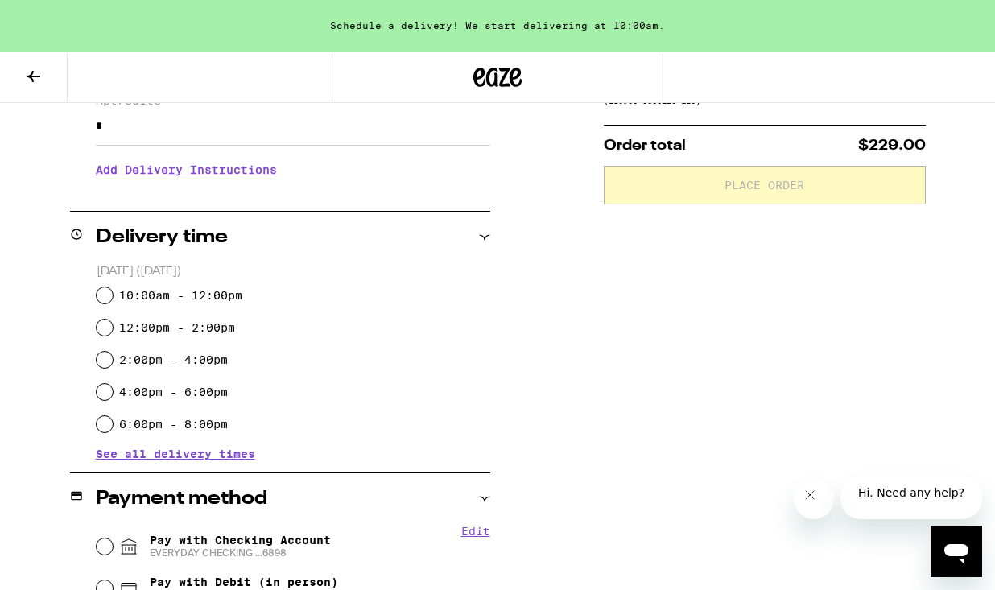
scroll to position [305, 0]
click at [118, 297] on div "10:00am - 12:00pm" at bounding box center [294, 295] width 394 height 32
click at [109, 293] on input "10:00am - 12:00pm" at bounding box center [105, 295] width 16 height 16
radio input "true"
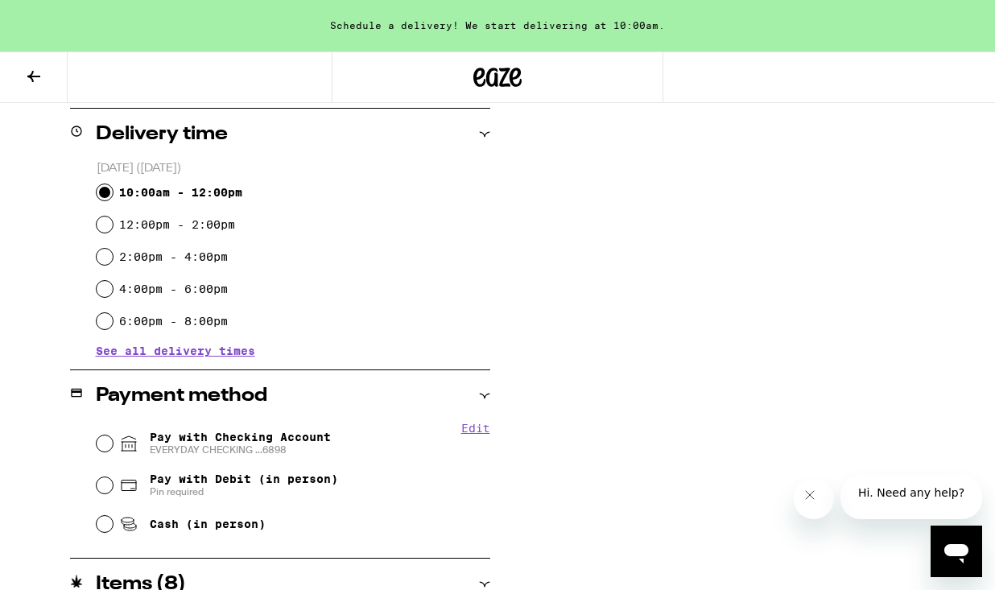
scroll to position [429, 0]
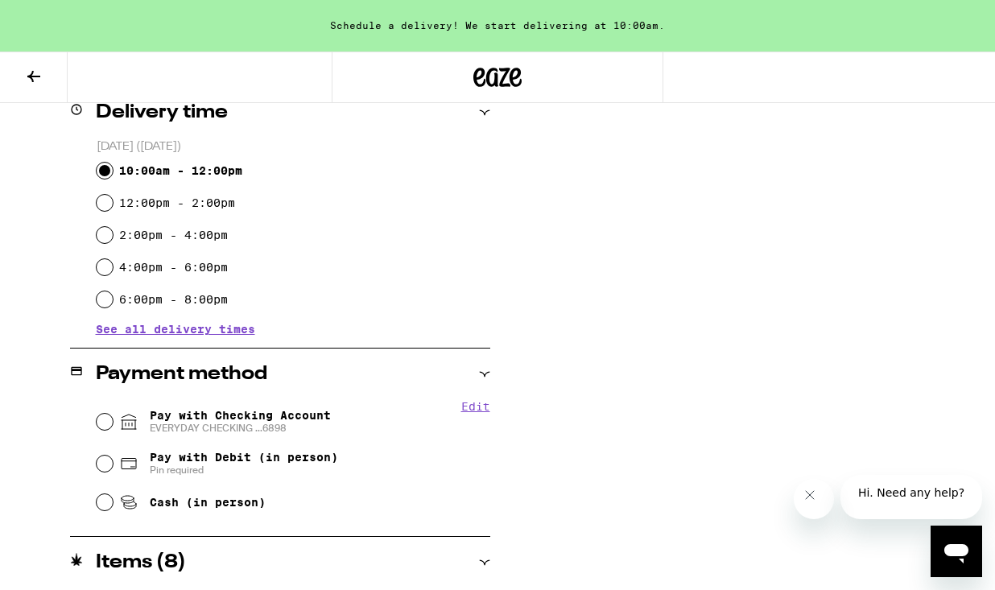
click at [101, 430] on div "Pay with Checking Account EVERYDAY CHECKING ...6898" at bounding box center [294, 422] width 394 height 42
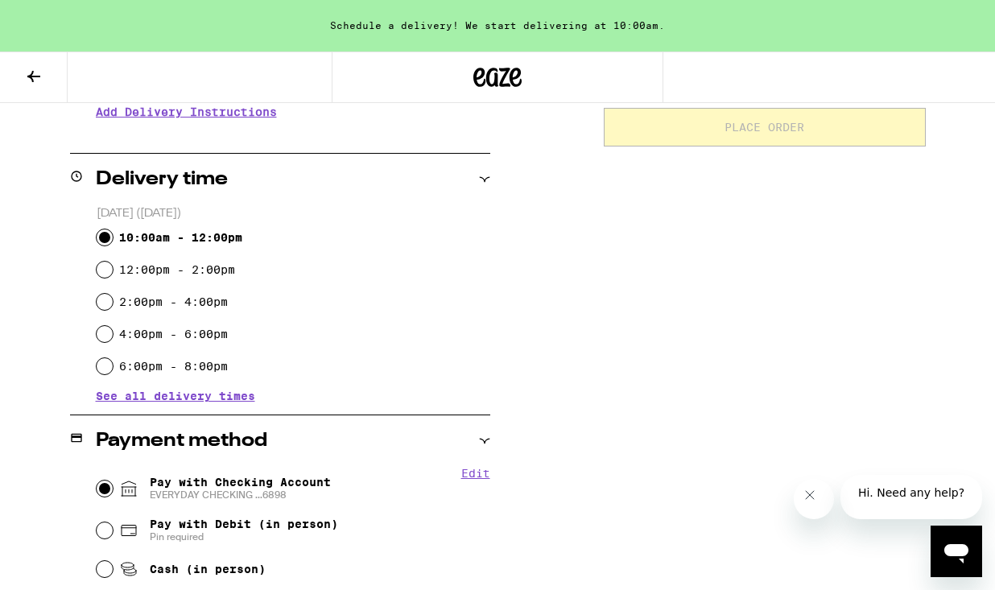
click at [112, 491] on input "Pay with Checking Account EVERYDAY CHECKING ...6898" at bounding box center [105, 489] width 16 height 16
radio input "true"
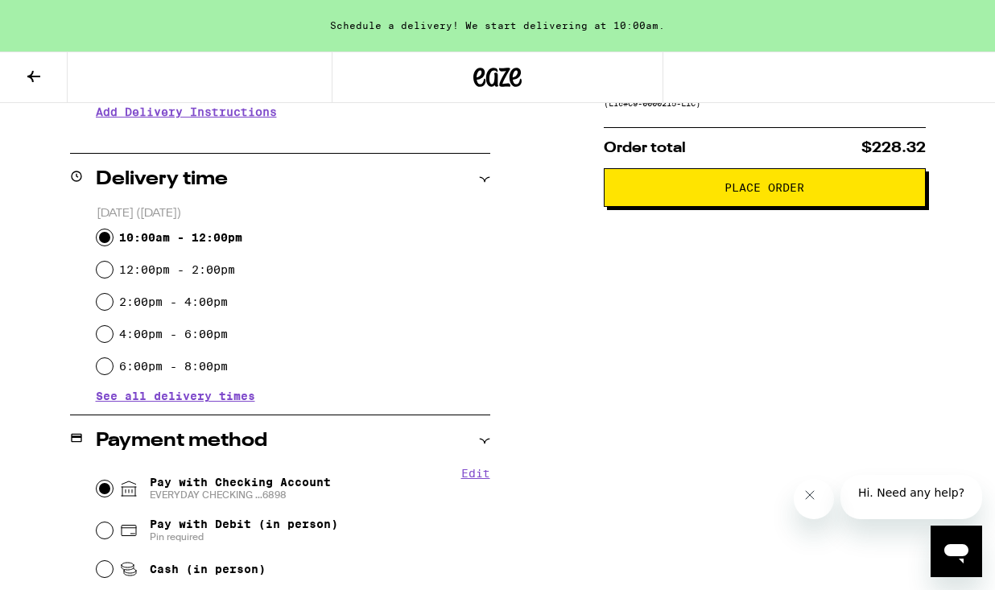
click at [735, 193] on span "Place Order" at bounding box center [765, 187] width 80 height 11
